Goal: Information Seeking & Learning: Learn about a topic

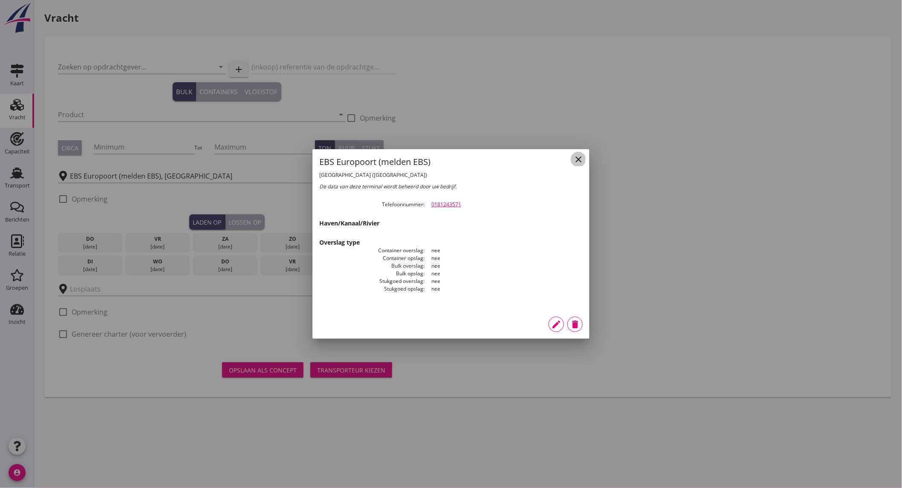
click at [572, 158] on div "close" at bounding box center [578, 159] width 15 height 10
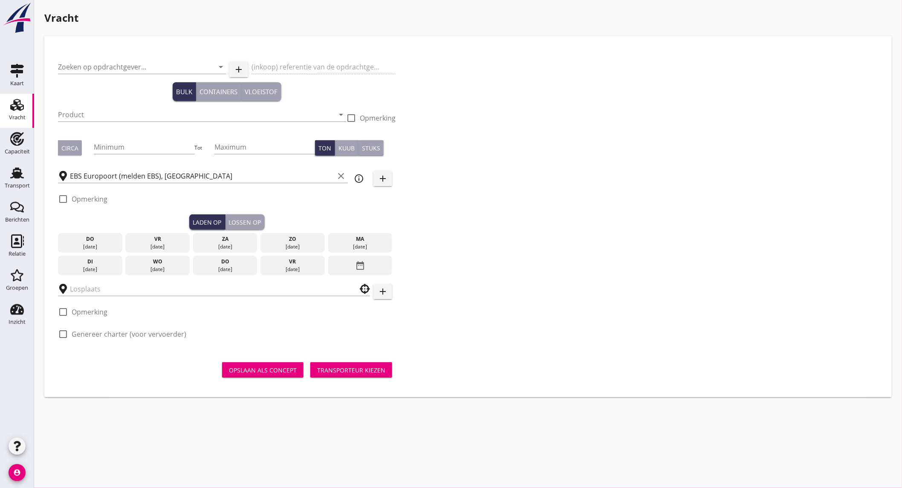
drag, startPoint x: 12, startPoint y: 147, endPoint x: 492, endPoint y: 43, distance: 491.8
click at [12, 147] on div "Capaciteit" at bounding box center [17, 152] width 25 height 12
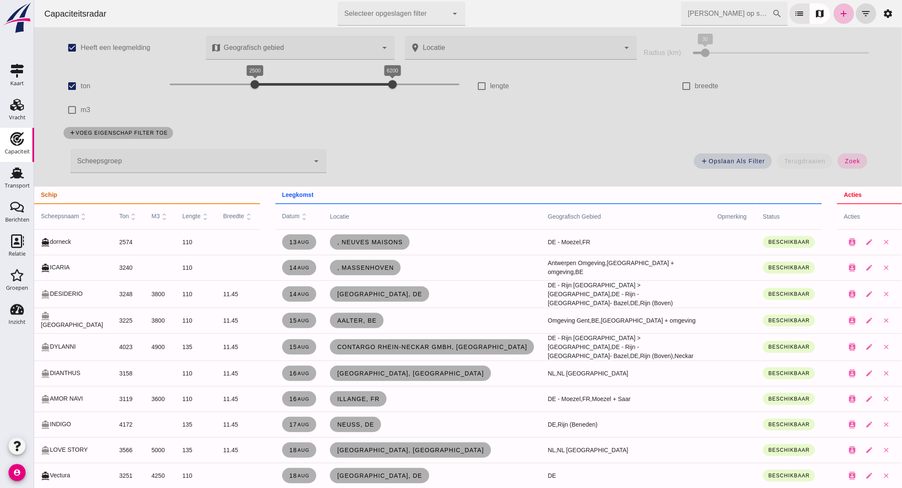
click at [80, 85] on label "ton" at bounding box center [85, 86] width 10 height 24
click input "ton"
checkbox input "false"
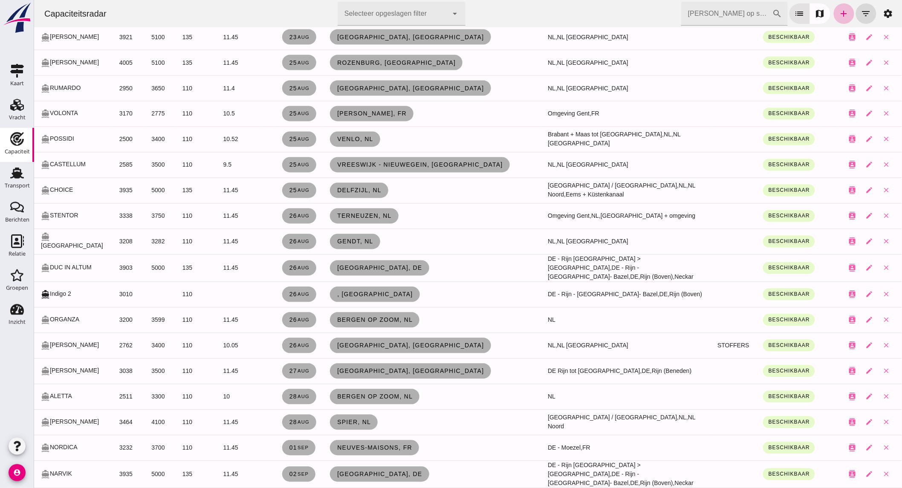
scroll to position [587, 0]
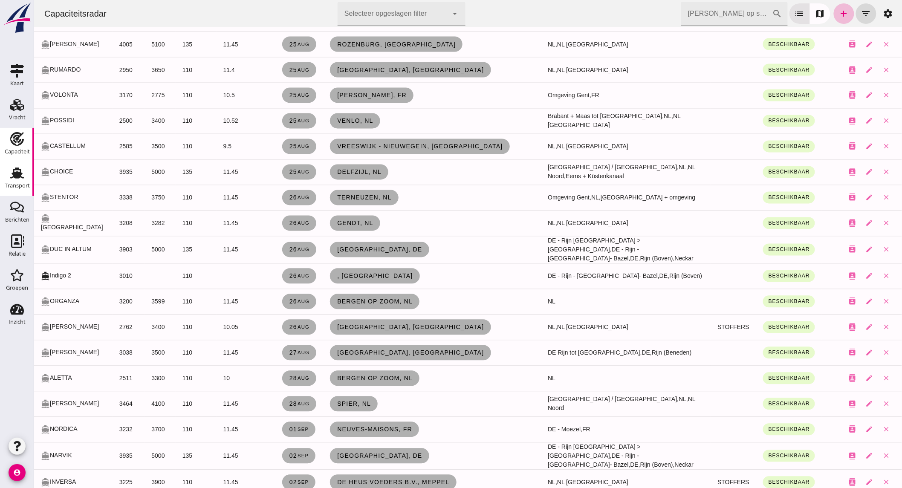
click at [23, 178] on icon "Transport" at bounding box center [17, 173] width 14 height 14
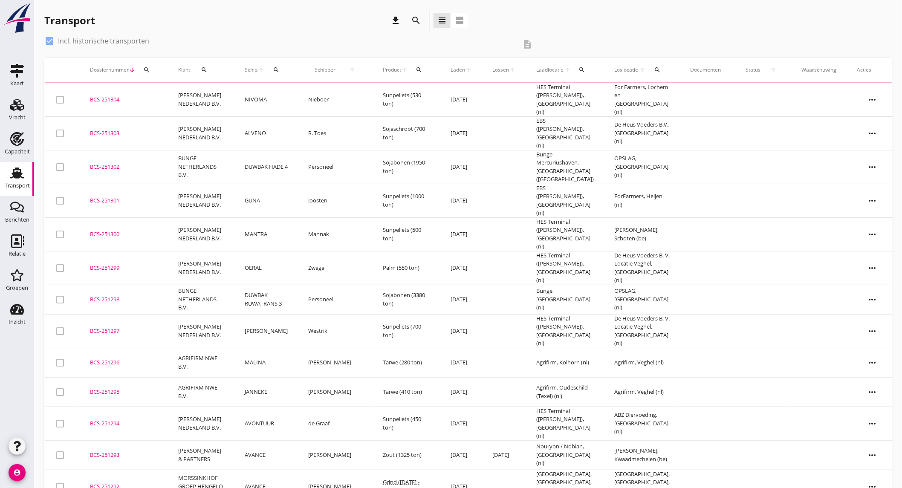
click at [415, 22] on icon "search" at bounding box center [416, 20] width 10 height 10
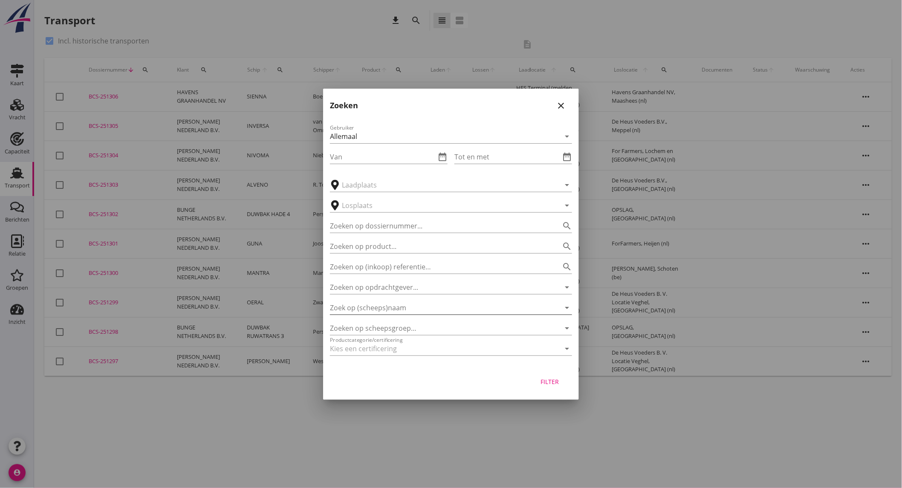
click at [398, 305] on input "Zoek op (scheeps)naam" at bounding box center [439, 308] width 218 height 14
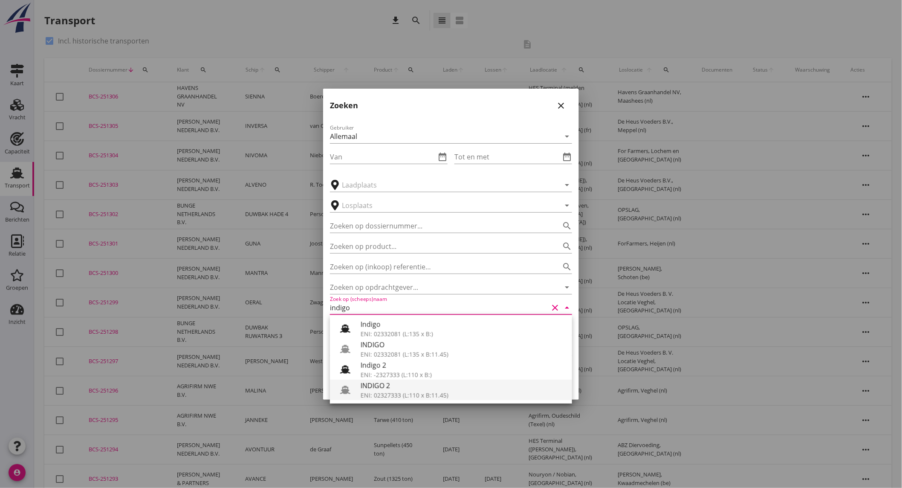
click at [399, 388] on div "INDIGO 2" at bounding box center [463, 386] width 205 height 10
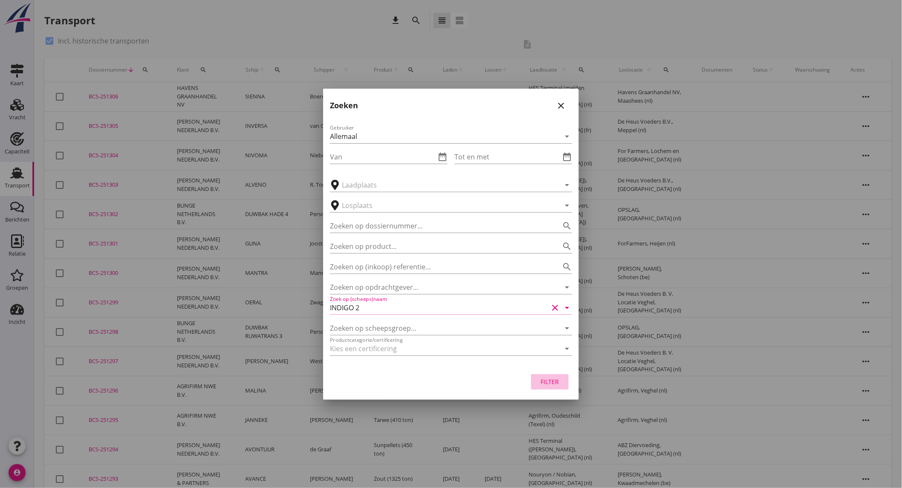
click at [552, 389] on button "Filter" at bounding box center [550, 381] width 38 height 15
type input "INDIGO 2"
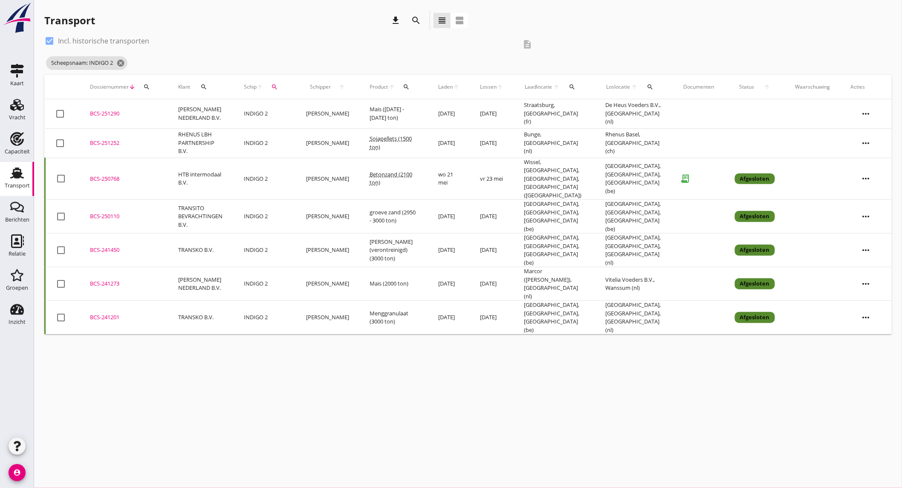
click at [252, 117] on td "INDIGO 2" at bounding box center [265, 113] width 62 height 29
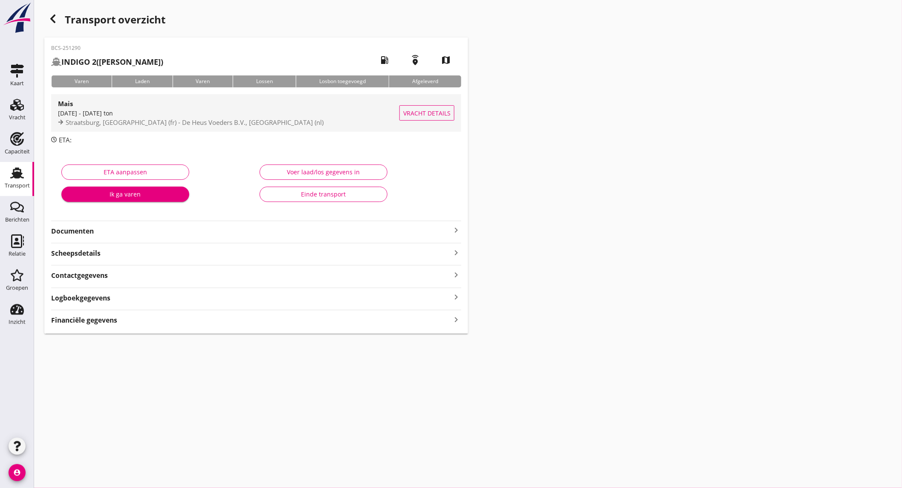
click at [129, 112] on div "[DATE] - [DATE] ton" at bounding box center [228, 113] width 341 height 9
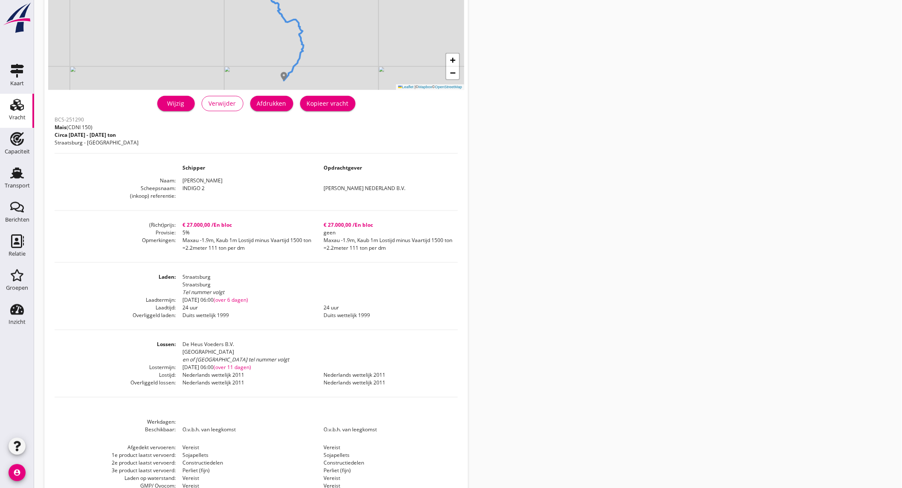
scroll to position [174, 0]
